Goal: Check status

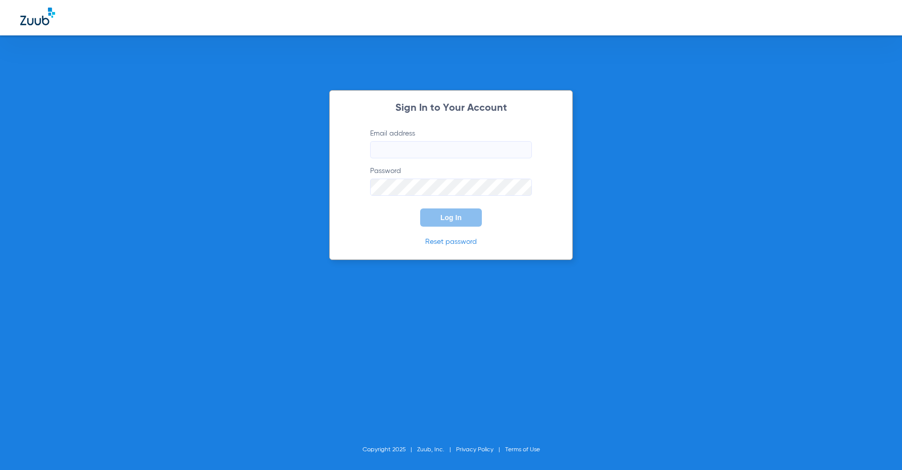
type input "[EMAIL_ADDRESS][DOMAIN_NAME]"
click at [439, 218] on button "Log In" at bounding box center [451, 217] width 62 height 18
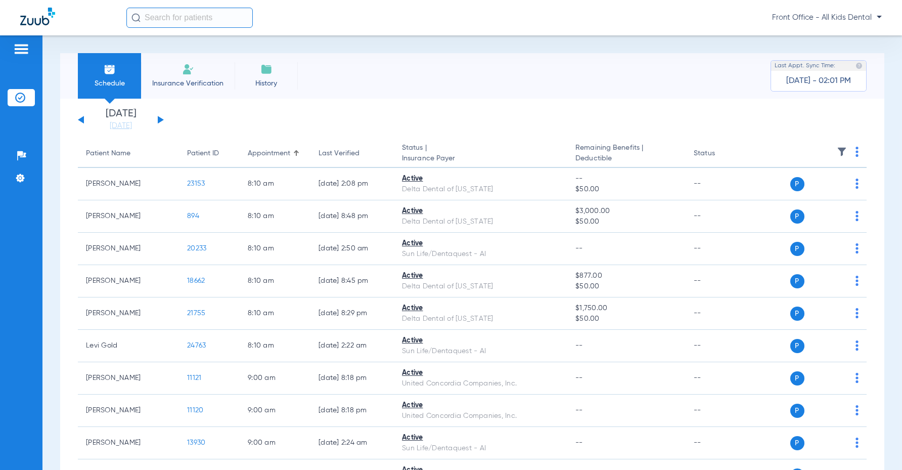
drag, startPoint x: 161, startPoint y: 118, endPoint x: 182, endPoint y: 133, distance: 26.4
click at [160, 118] on button at bounding box center [161, 120] width 6 height 8
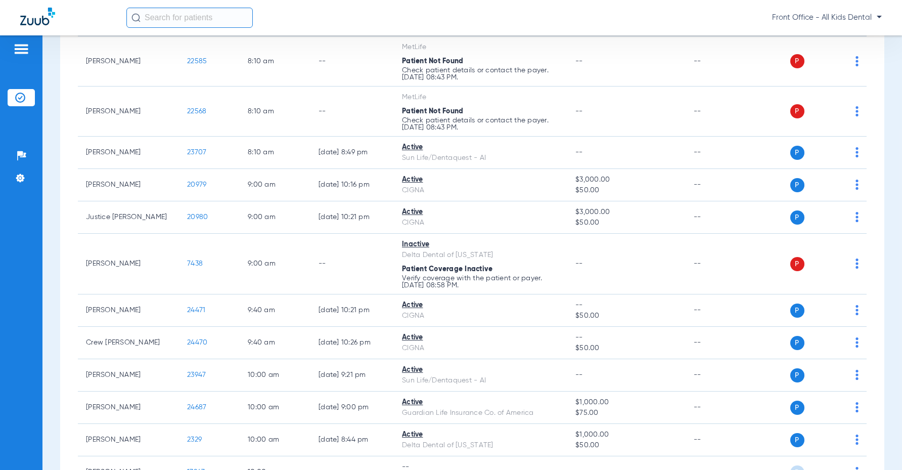
scroll to position [253, 0]
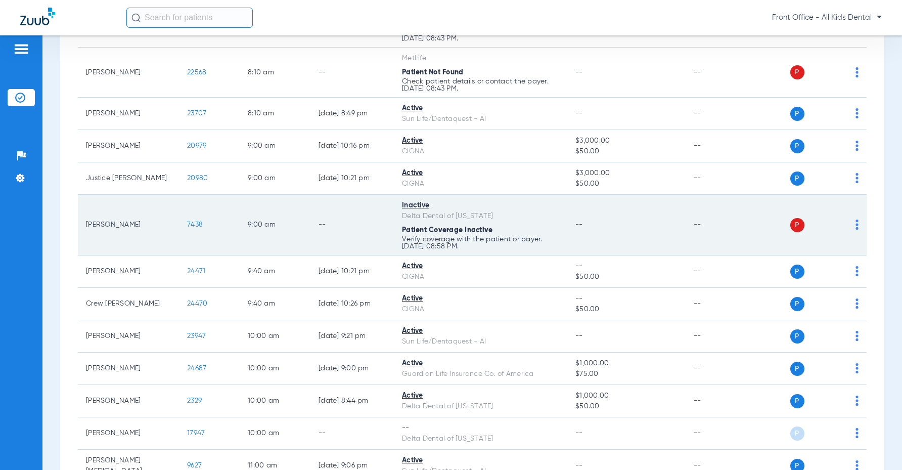
click at [331, 225] on td "--" at bounding box center [351, 225] width 83 height 61
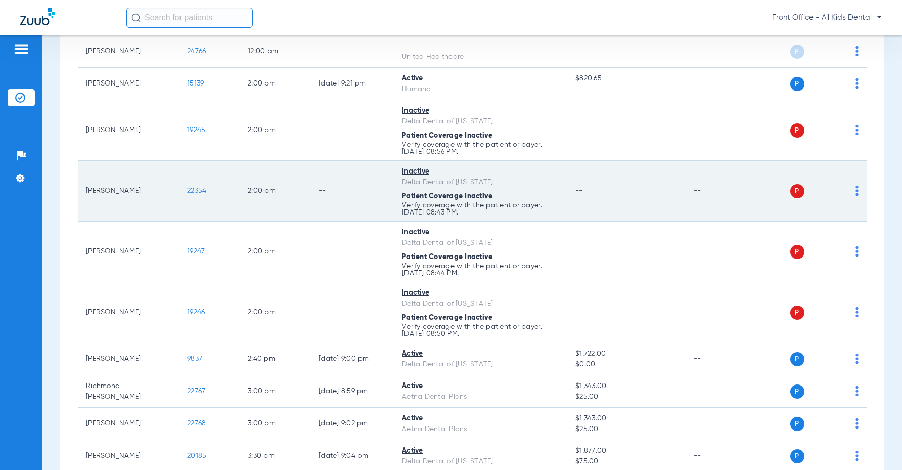
scroll to position [961, 0]
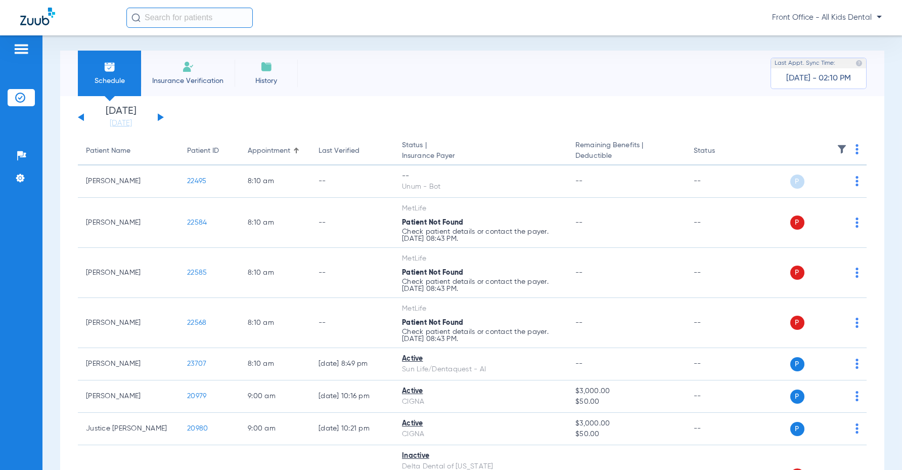
scroll to position [0, 0]
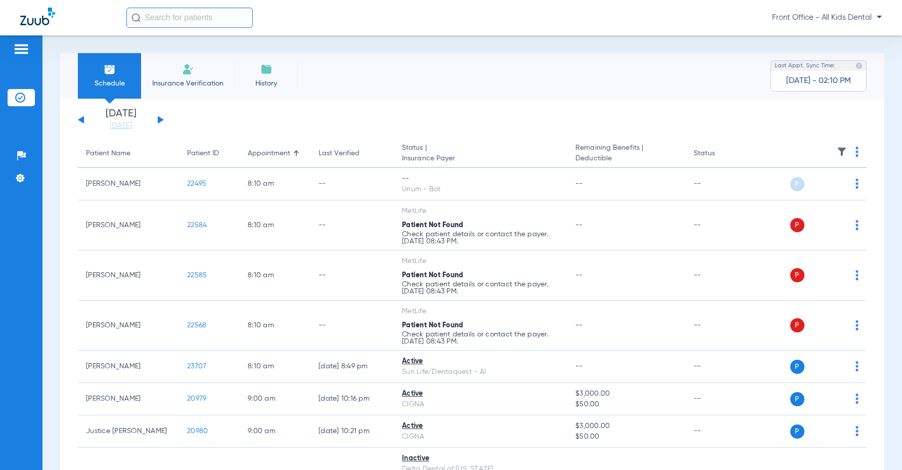
click at [82, 119] on button at bounding box center [81, 120] width 6 height 8
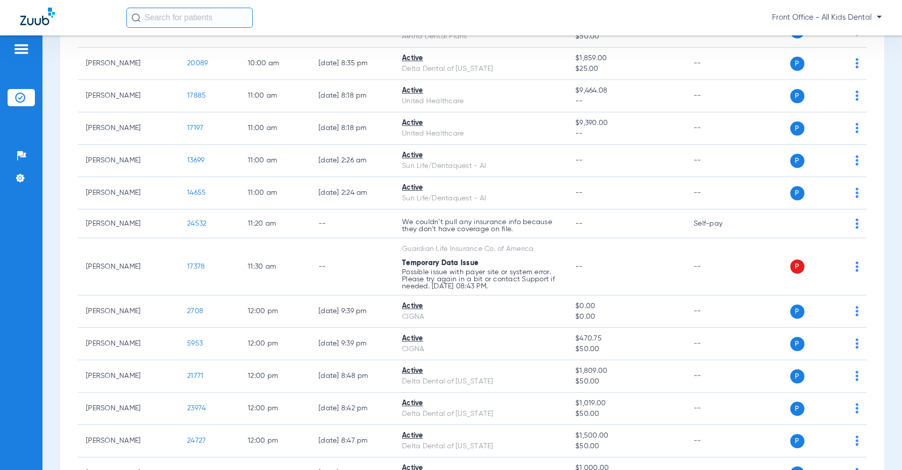
scroll to position [607, 0]
